Goal: Entertainment & Leisure: Consume media (video, audio)

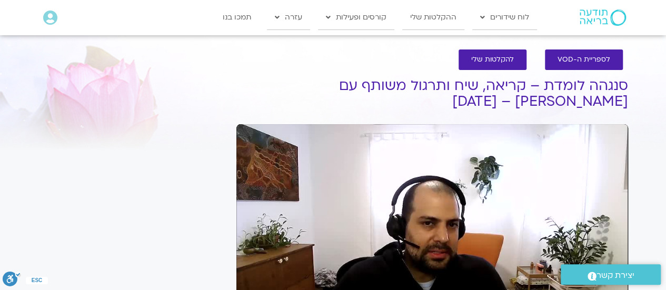
click at [532, 169] on div "Skip Ad play_arrow 0:00 / 58:58 volume_up Mute tune Resolution Auto 480p slow_m…" at bounding box center [432, 234] width 392 height 220
click at [532, 169] on div "Skip Ad pause 0:00 / 58:58 volume_up Mute tune Resolution Auto 480p slow_motion…" at bounding box center [432, 234] width 392 height 220
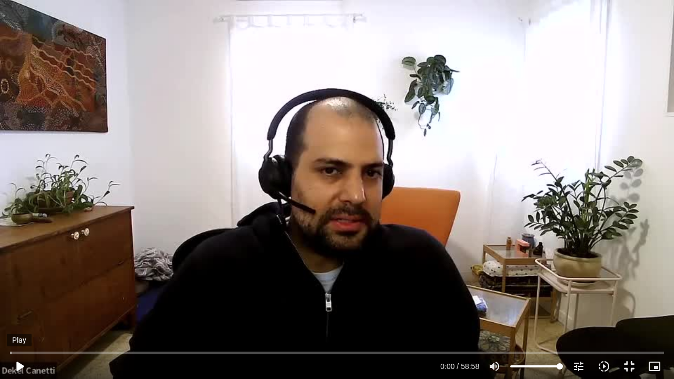
click at [20, 290] on button "play_arrow" at bounding box center [19, 366] width 25 height 25
click at [24, 290] on button "pause" at bounding box center [19, 366] width 25 height 25
drag, startPoint x: 24, startPoint y: 372, endPoint x: 217, endPoint y: 244, distance: 231.1
click at [217, 244] on div "Skip Ad 5:03 play_arrow 0:05 / 58:58 volume_up Mute tune Resolution Auto 480p s…" at bounding box center [337, 189] width 674 height 379
type input "7.015145"
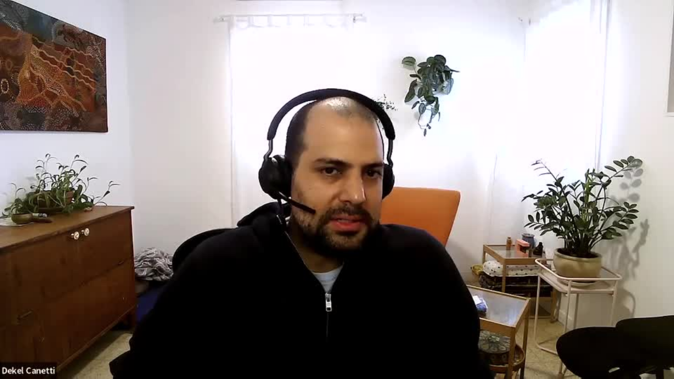
click at [7, 290] on button "pause" at bounding box center [19, 366] width 25 height 25
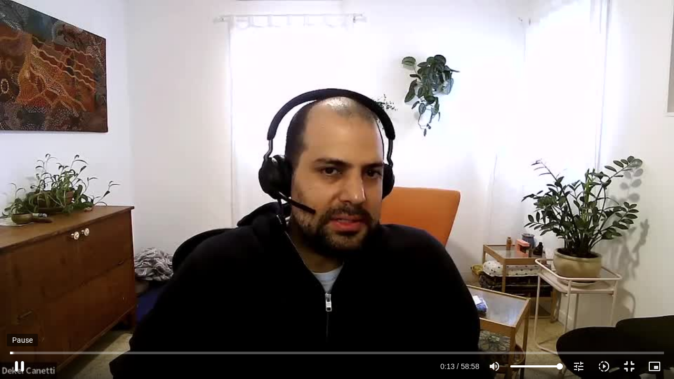
click at [16, 290] on button "pause" at bounding box center [19, 366] width 25 height 25
click at [19, 290] on button "play_arrow" at bounding box center [19, 366] width 25 height 25
click at [11, 290] on input "Seek" at bounding box center [337, 353] width 654 height 6
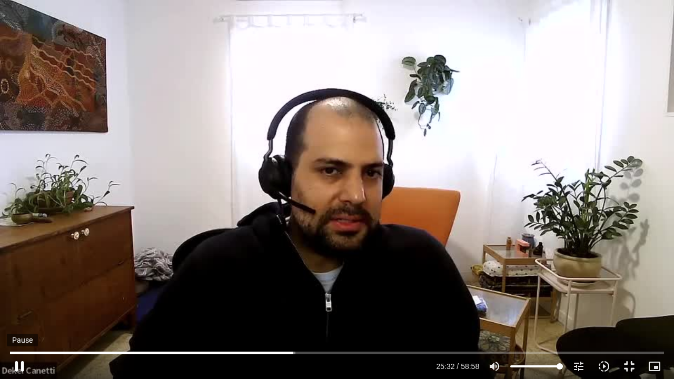
click at [11, 290] on button "pause" at bounding box center [19, 366] width 25 height 25
type input "1532.185079"
